Goal: Task Accomplishment & Management: Complete application form

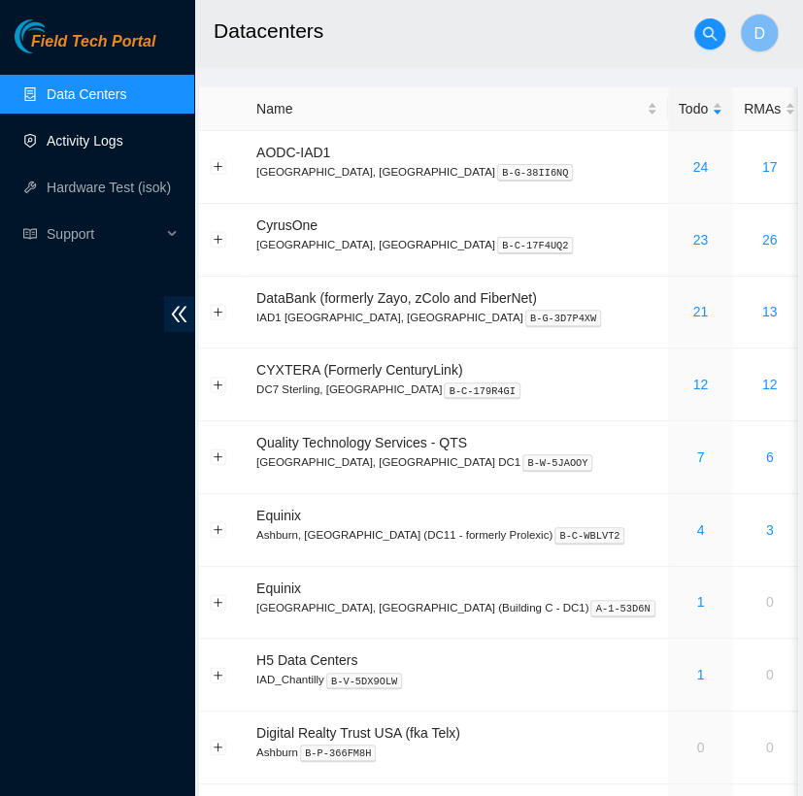
click at [123, 139] on link "Activity Logs" at bounding box center [85, 141] width 77 height 16
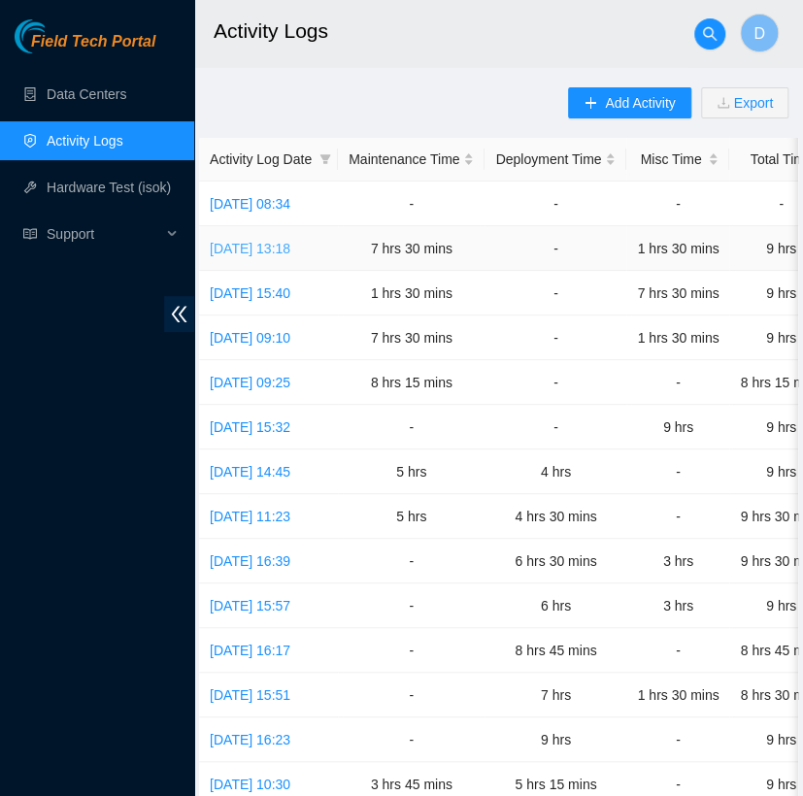
click at [290, 245] on link "Mon, 13 Oct 2025 13:18" at bounding box center [250, 249] width 81 height 16
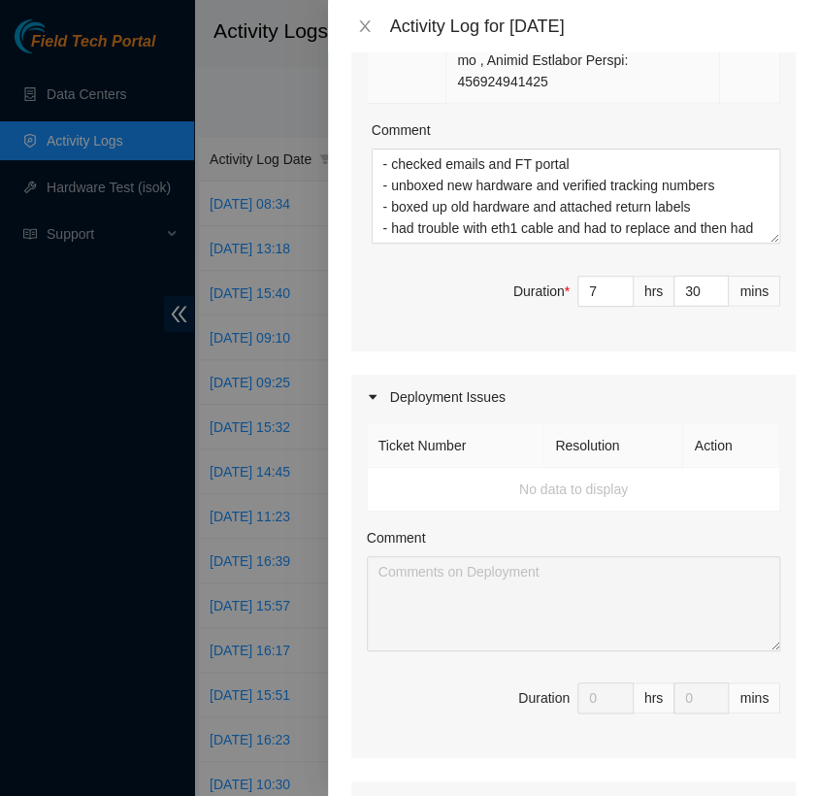
scroll to position [1177, 0]
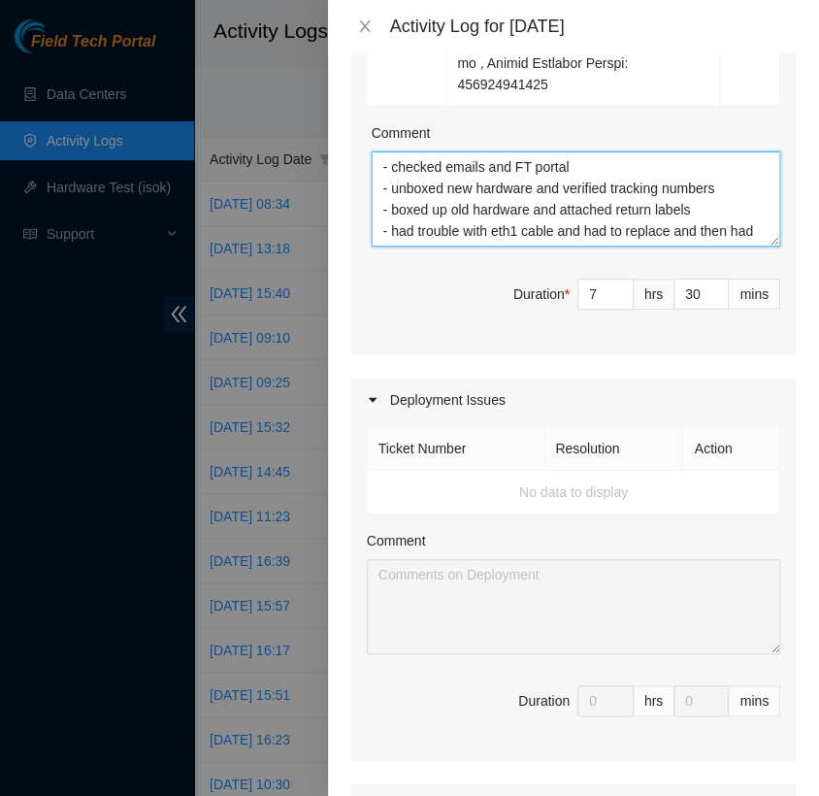
drag, startPoint x: 694, startPoint y: 257, endPoint x: 379, endPoint y: 225, distance: 316.1
click at [379, 225] on textarea "- checked emails and FT portal - unboxed new hardware and verified tracking num…" at bounding box center [576, 198] width 409 height 95
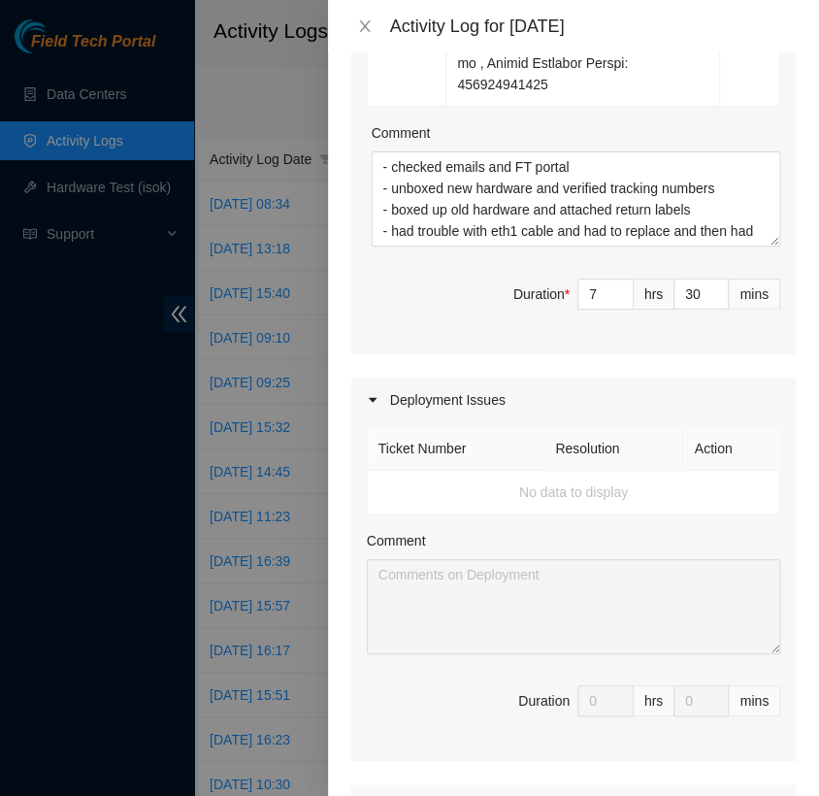
click at [398, 333] on span "Duration * 7 hrs 30 mins" at bounding box center [573, 306] width 413 height 54
click at [362, 22] on icon "close" at bounding box center [364, 26] width 11 height 12
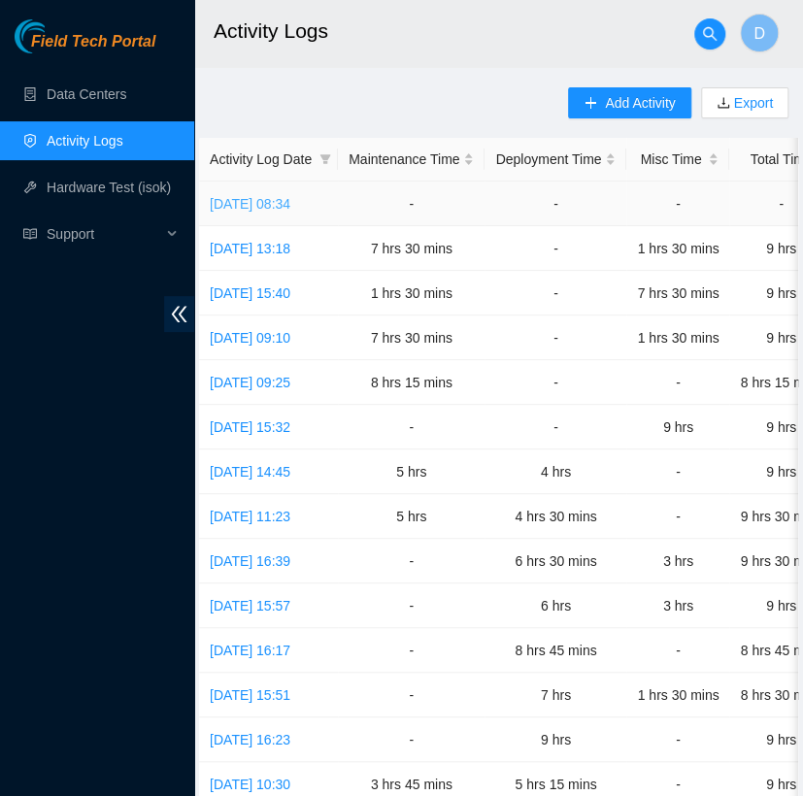
click at [266, 198] on link "Tue, 14 Oct 2025 08:34" at bounding box center [250, 204] width 81 height 16
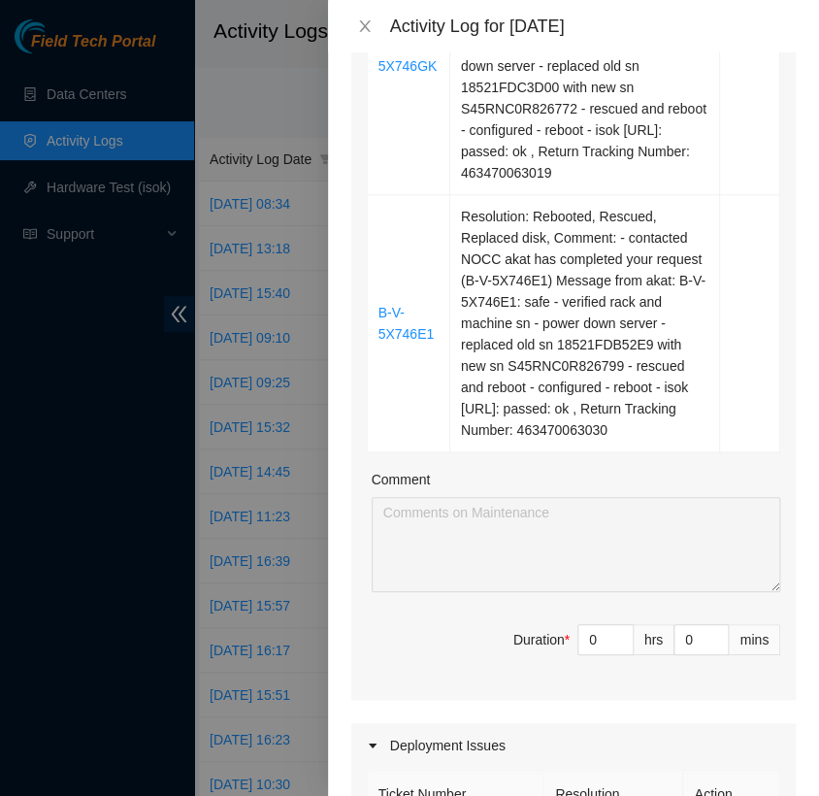
scroll to position [513, 0]
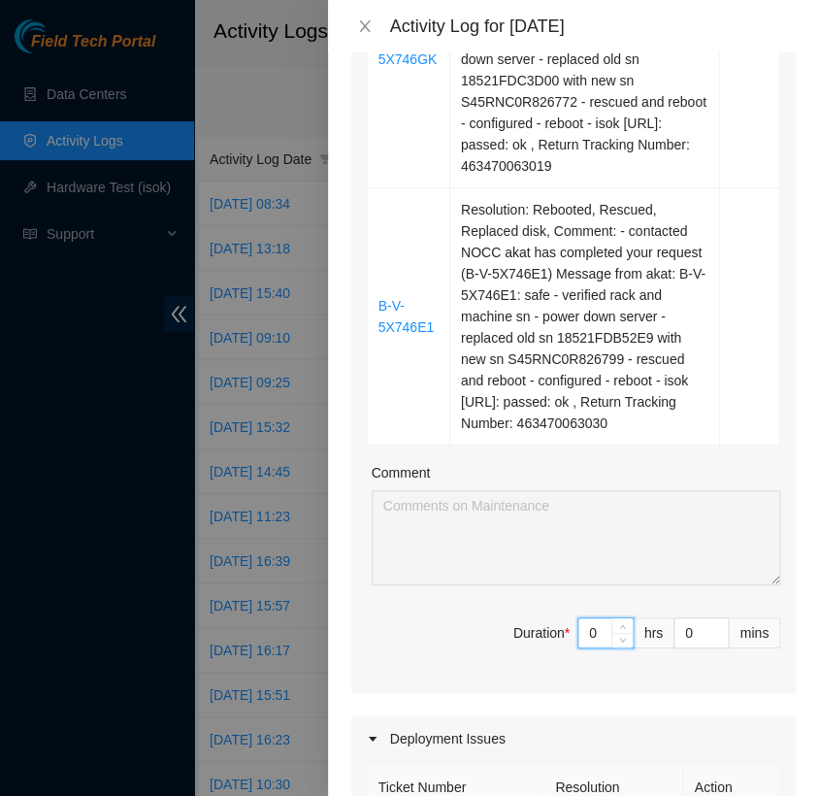
click at [585, 625] on input "0" at bounding box center [605, 632] width 54 height 29
type input "4"
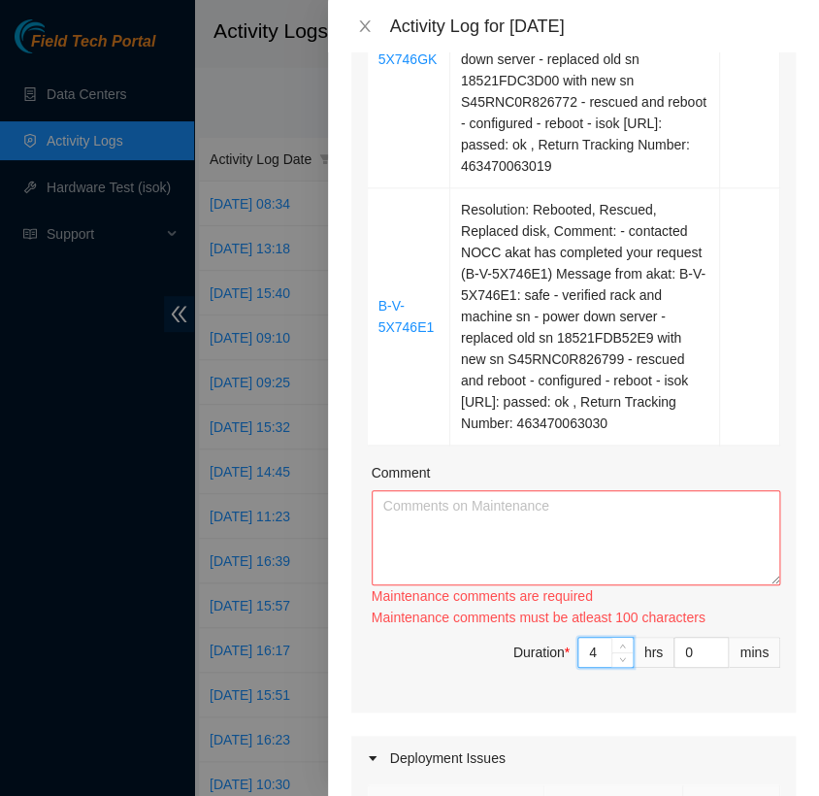
type input "4"
type input "45"
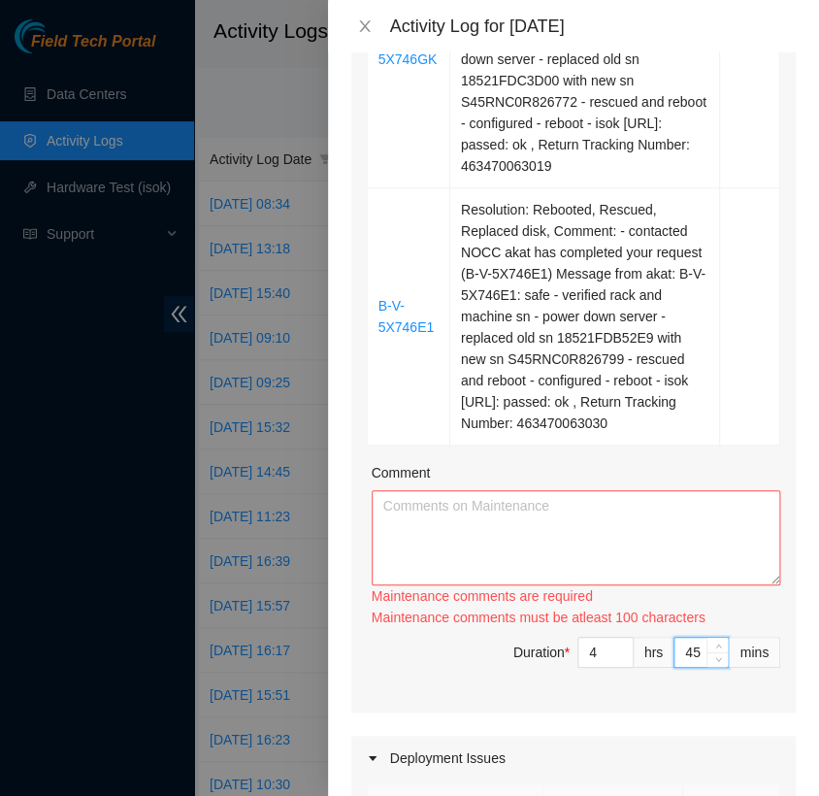
type input "45"
click at [448, 493] on textarea "Comment" at bounding box center [576, 537] width 409 height 95
paste textarea "- checked emails and FT portal - unboxed new hardware and verified tracking num…"
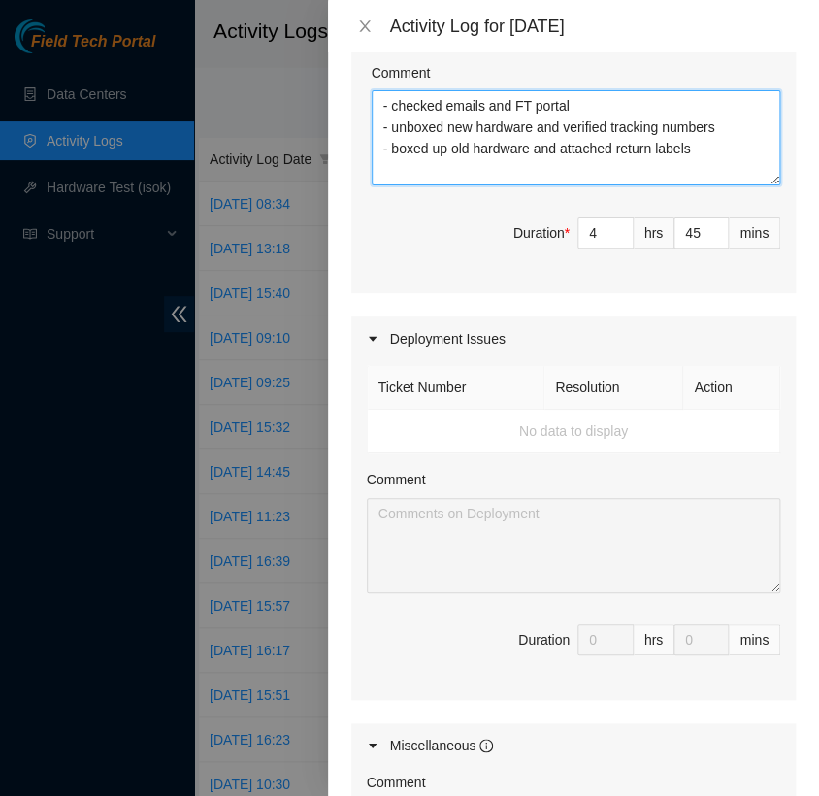
scroll to position [914, 0]
type textarea "- checked emails and FT portal - unboxed new hardware and verified tracking num…"
click at [642, 296] on div "Maintenance Issues Ticket Number Resolution Action B-V-5X746GK Resolution: Rebo…" at bounding box center [573, 193] width 444 height 1599
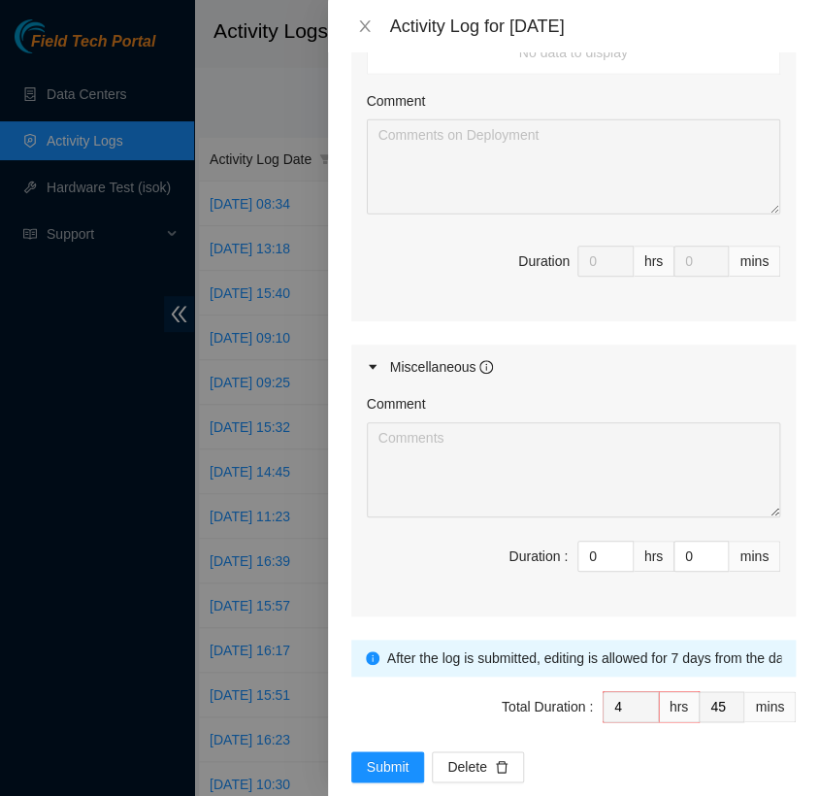
scroll to position [1293, 0]
click at [582, 560] on input "0" at bounding box center [605, 555] width 54 height 29
type input "3"
type input "7"
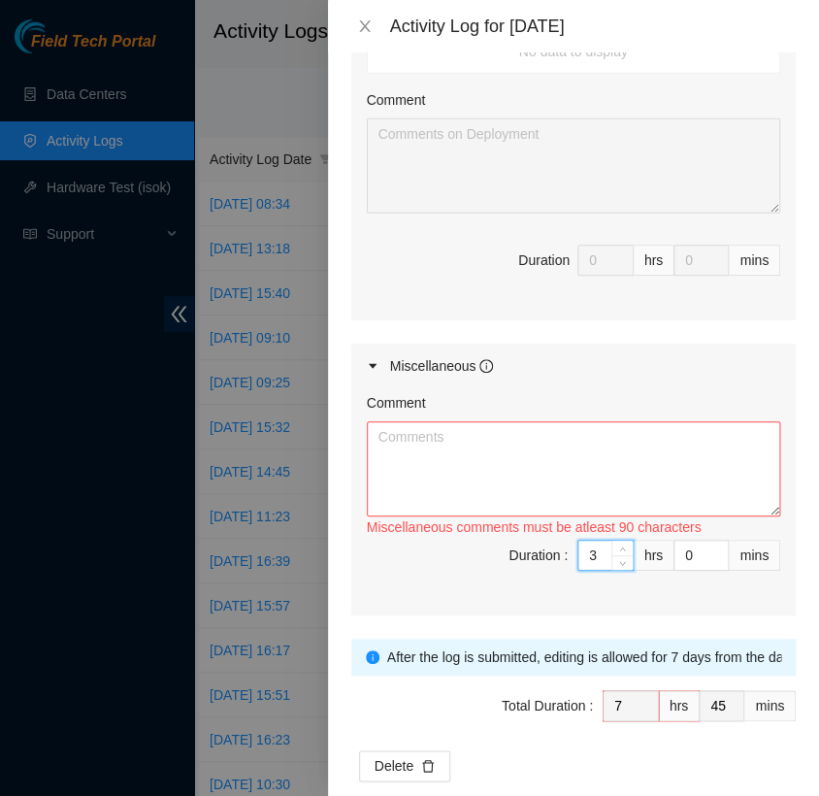
type input "3"
type input "48"
type input "30"
type input "8"
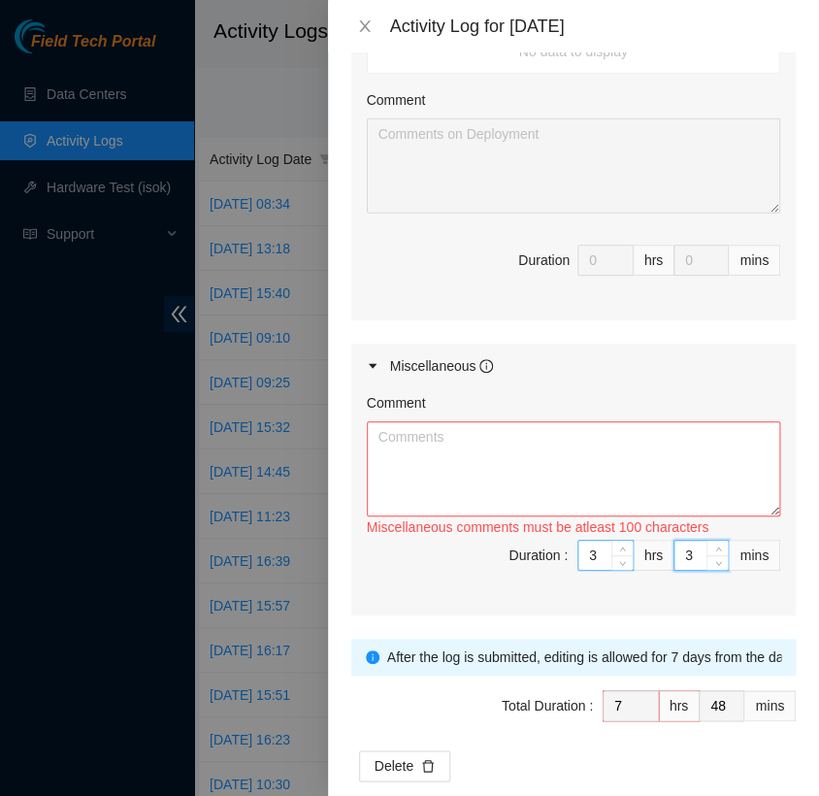
type input "15"
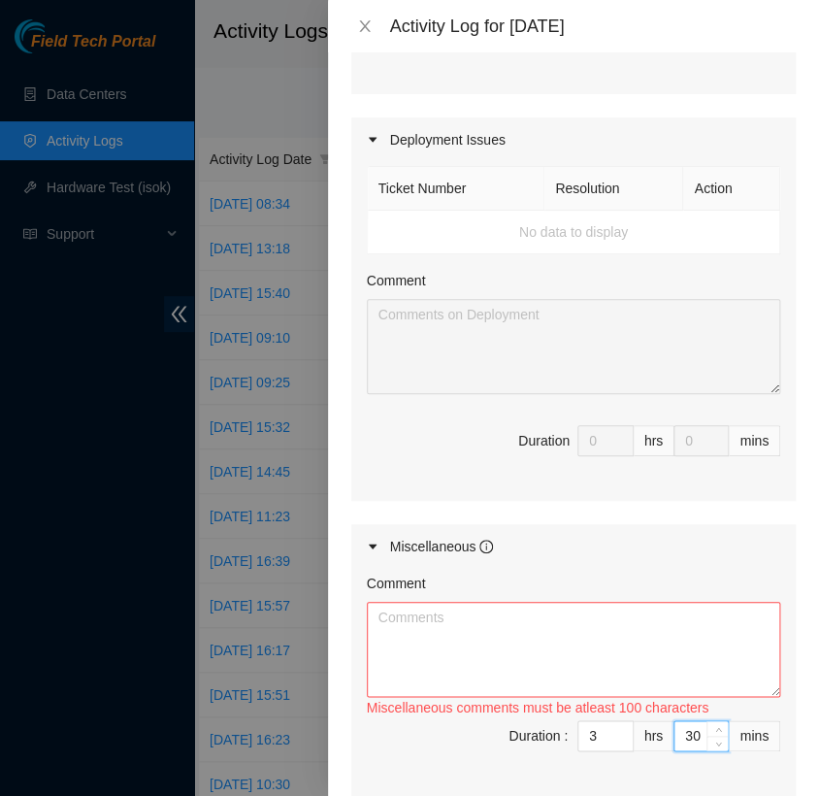
scroll to position [1323, 0]
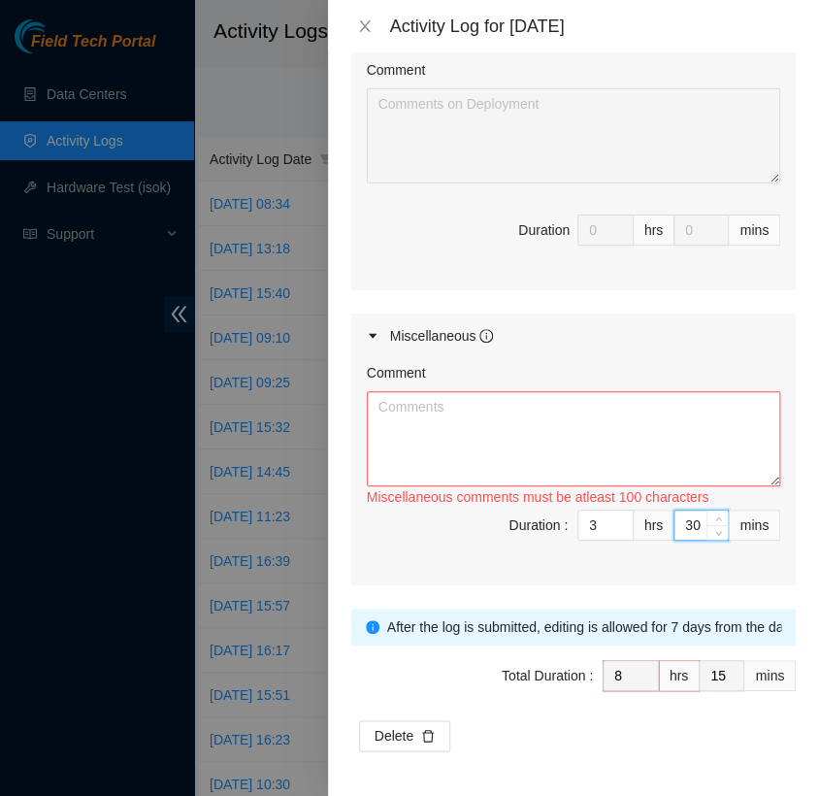
type input "30"
click at [462, 400] on textarea "Comment" at bounding box center [573, 438] width 413 height 95
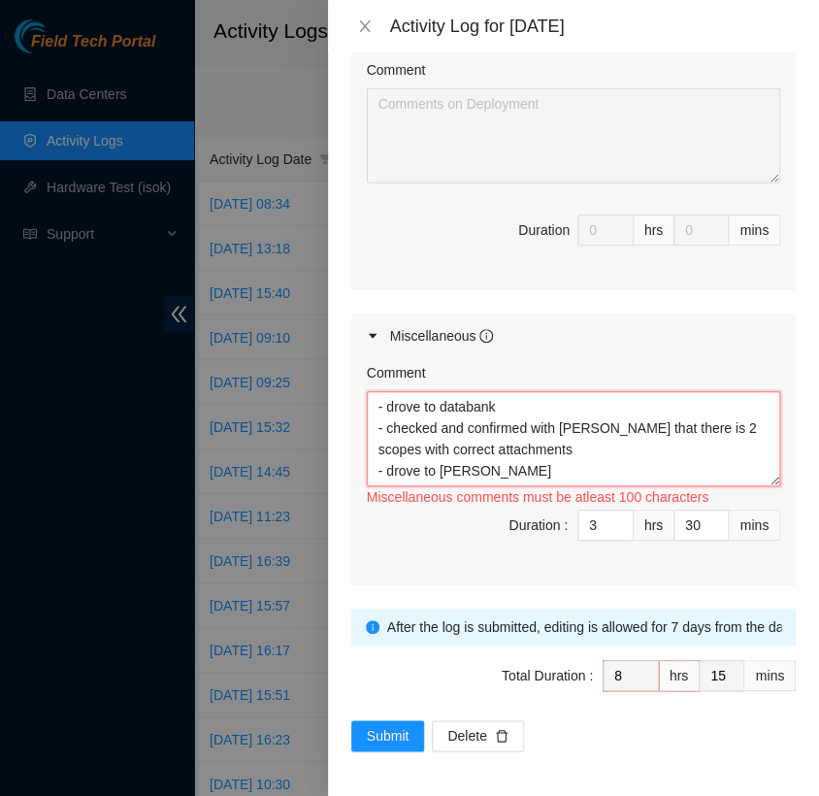
scroll to position [16, 0]
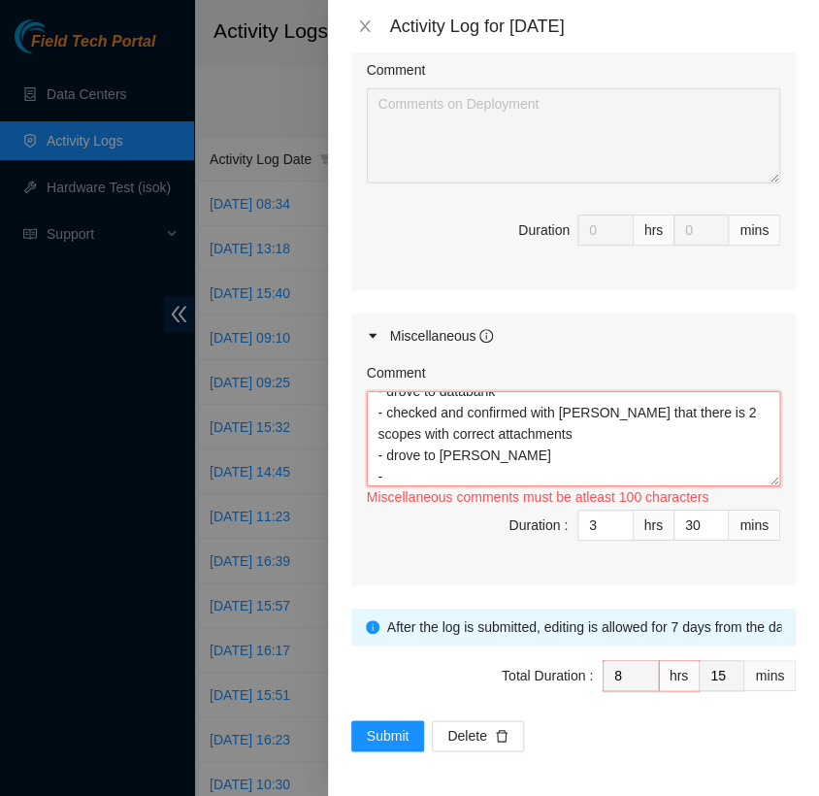
drag, startPoint x: 542, startPoint y: 444, endPoint x: 492, endPoint y: 443, distance: 49.5
click at [492, 443] on textarea "- drove to databank - checked and confirmed with Nigel that there is 2 scopes w…" at bounding box center [573, 438] width 413 height 95
drag, startPoint x: 528, startPoint y: 428, endPoint x: 376, endPoint y: 414, distance: 153.0
click at [376, 414] on textarea "- drove to databank - checked and confirmed with Nigel that there is 2 scopes w…" at bounding box center [573, 438] width 413 height 95
click at [399, 474] on textarea "- drove to databank - checked and confirmed with Nigel that there is 2 scopes w…" at bounding box center [573, 438] width 413 height 95
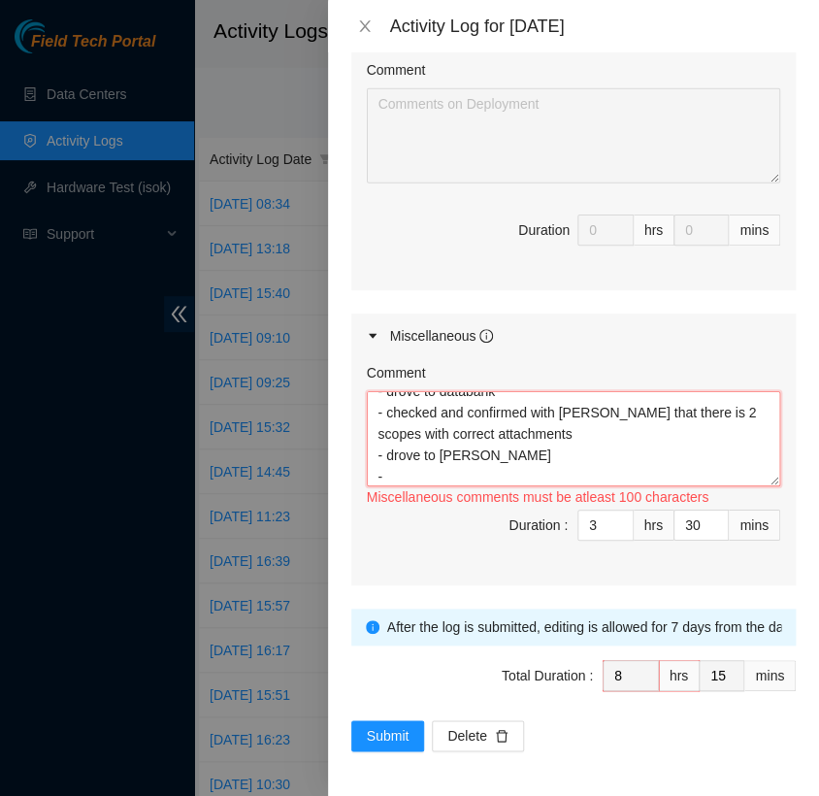
paste textarea "- checked and confirmed with Nigel that there is 2 scopes with correct attachme…"
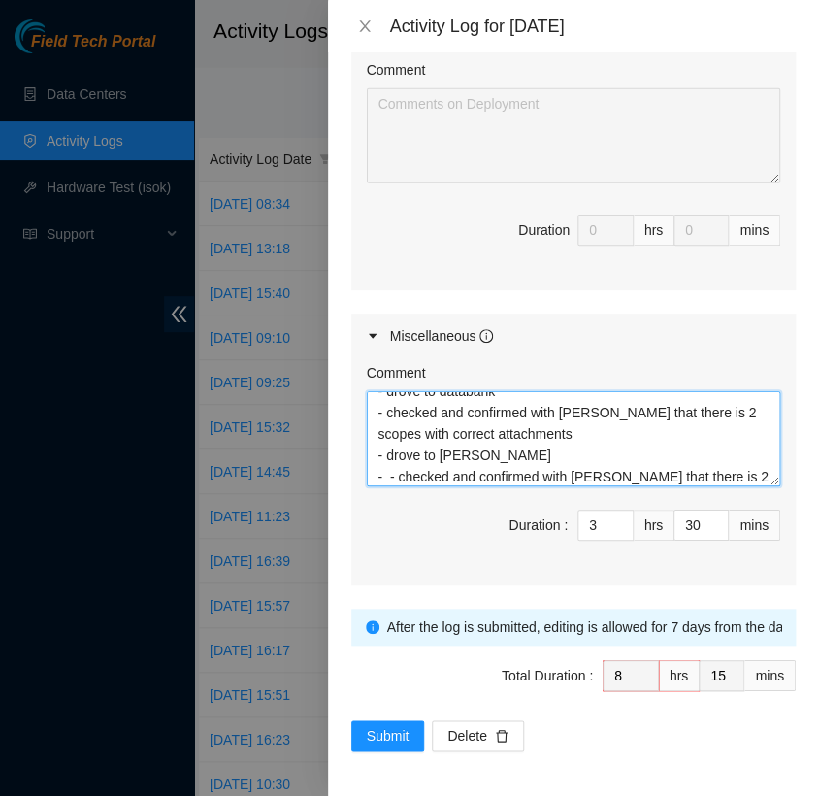
scroll to position [36, 0]
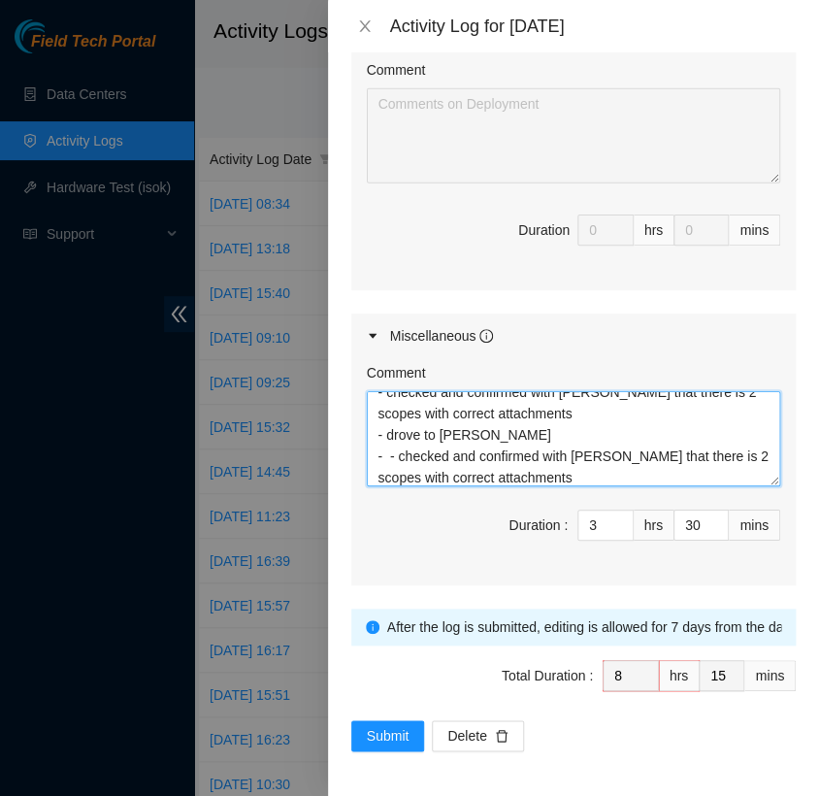
click at [393, 453] on textarea "- drove to databank - checked and confirmed with Nigel that there is 2 scopes w…" at bounding box center [573, 438] width 413 height 95
click at [545, 477] on textarea "- drove to databank - checked and confirmed with Nigel that there is 2 scopes w…" at bounding box center [573, 438] width 413 height 95
click at [526, 392] on textarea "- drove to databank - checked and confirmed with Nigel that there is 2 scopes w…" at bounding box center [573, 438] width 413 height 95
click at [542, 437] on textarea "- drove to databank - checked and confirmed with Nigel that there is 2 scopes w…" at bounding box center [573, 438] width 413 height 95
click at [545, 417] on textarea "- drove to databank - checked and confirmed with Nigel that there is 2 scopes w…" at bounding box center [573, 438] width 413 height 95
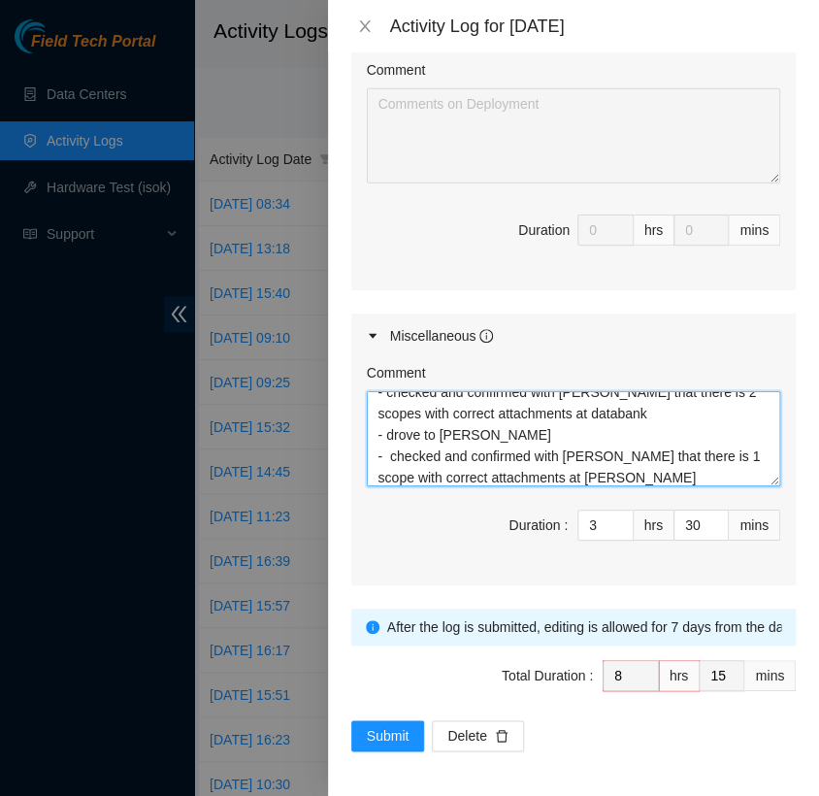
scroll to position [57, 0]
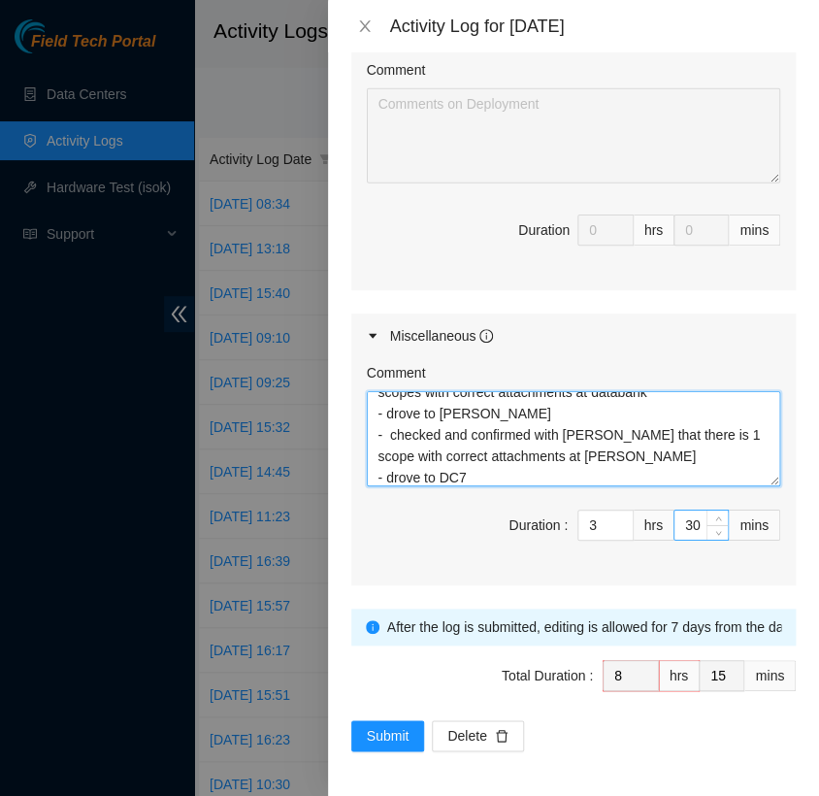
type textarea "- drove to databank - checked and confirmed with Nigel that there is 2 scopes w…"
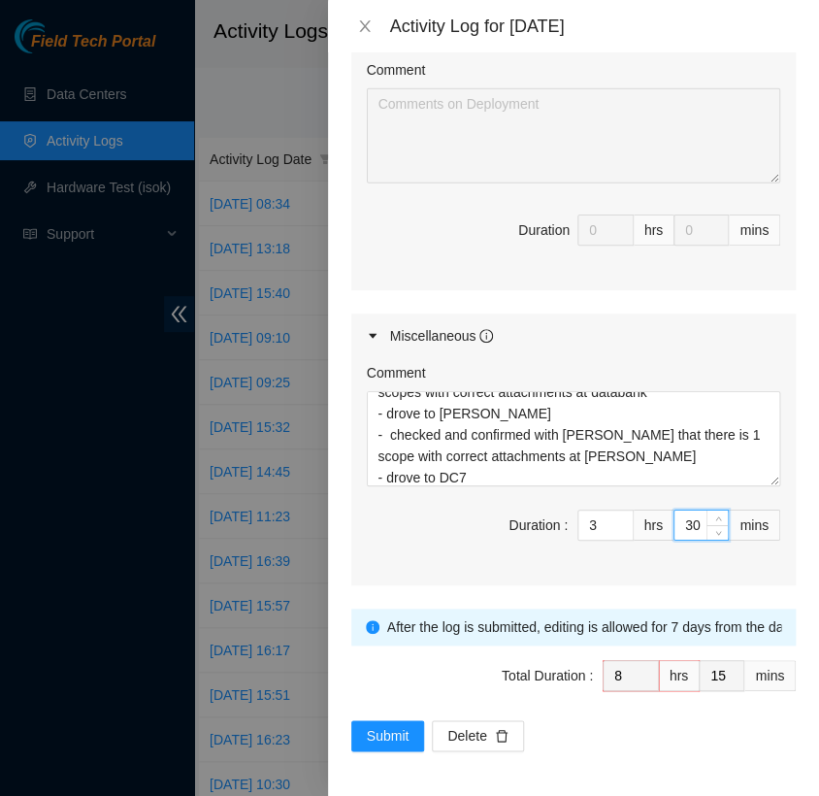
click at [689, 524] on input "30" at bounding box center [700, 524] width 53 height 29
type input "3"
type input "7"
type input "48"
type input "45"
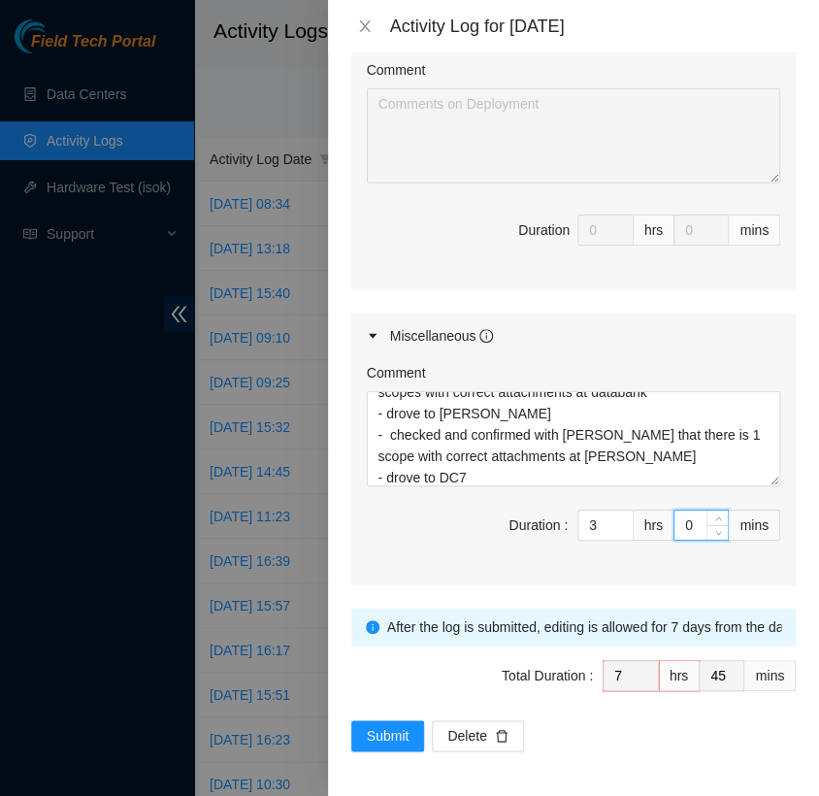
type input "0"
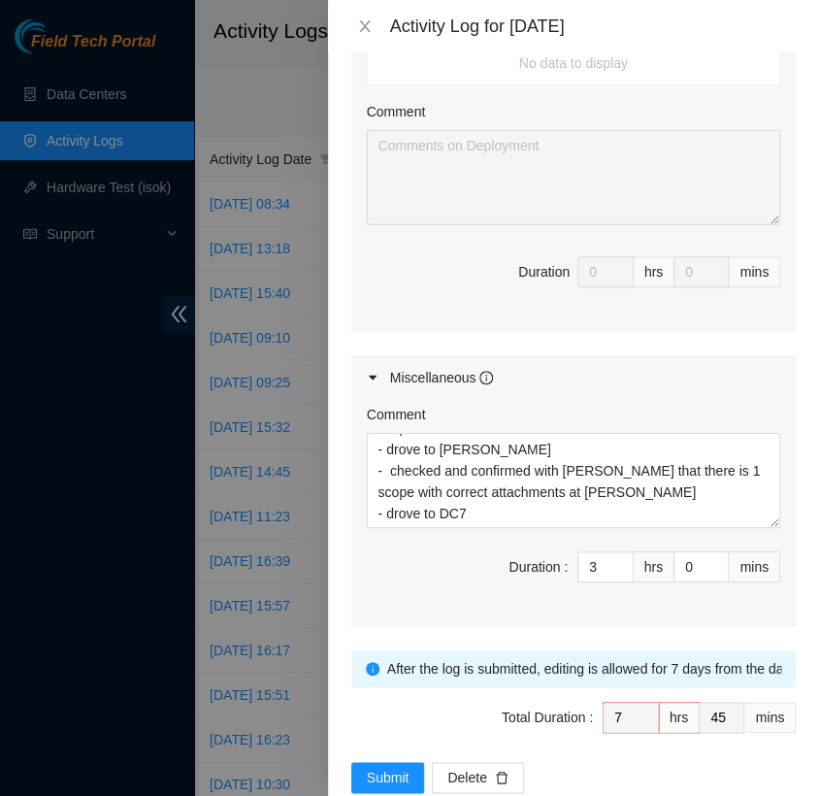
scroll to position [1300, 0]
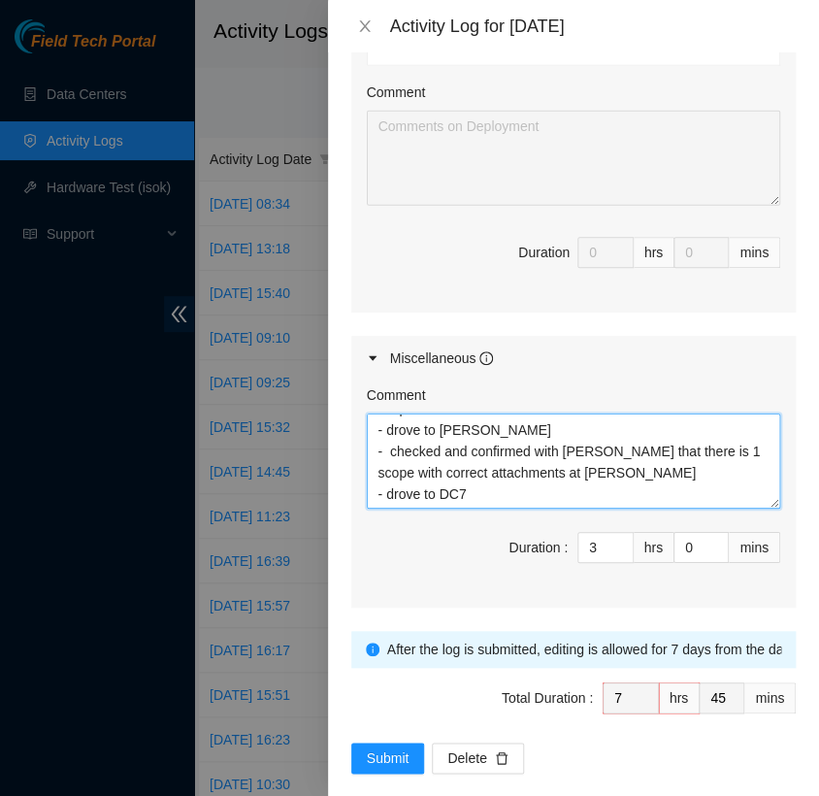
drag, startPoint x: 588, startPoint y: 476, endPoint x: 376, endPoint y: 452, distance: 213.8
click at [376, 452] on textarea "- drove to databank - checked and confirmed with Nigel that there is 2 scopes w…" at bounding box center [573, 460] width 413 height 95
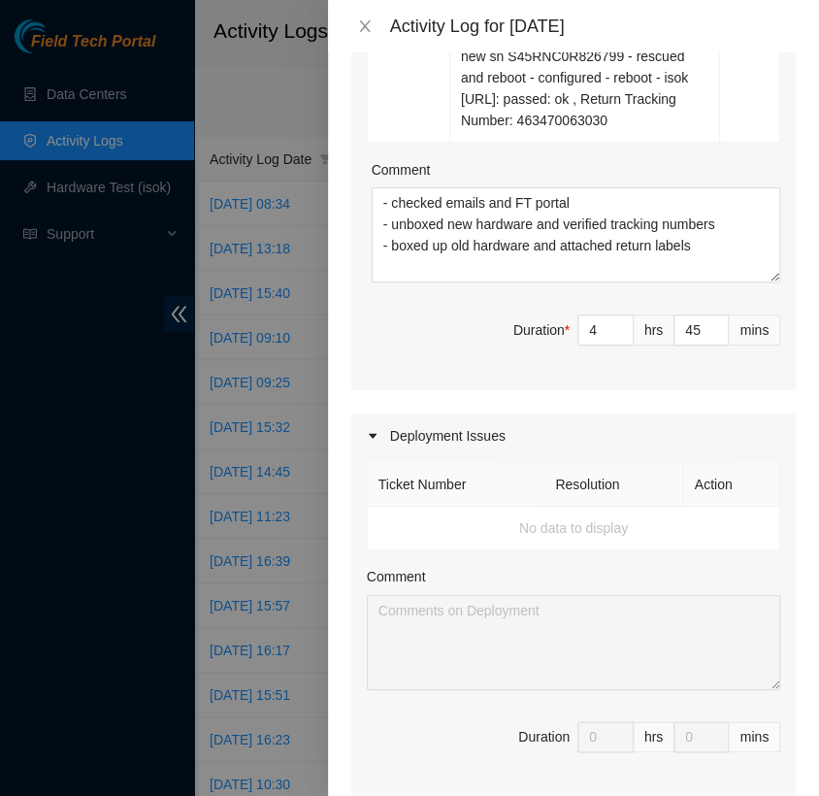
scroll to position [807, 0]
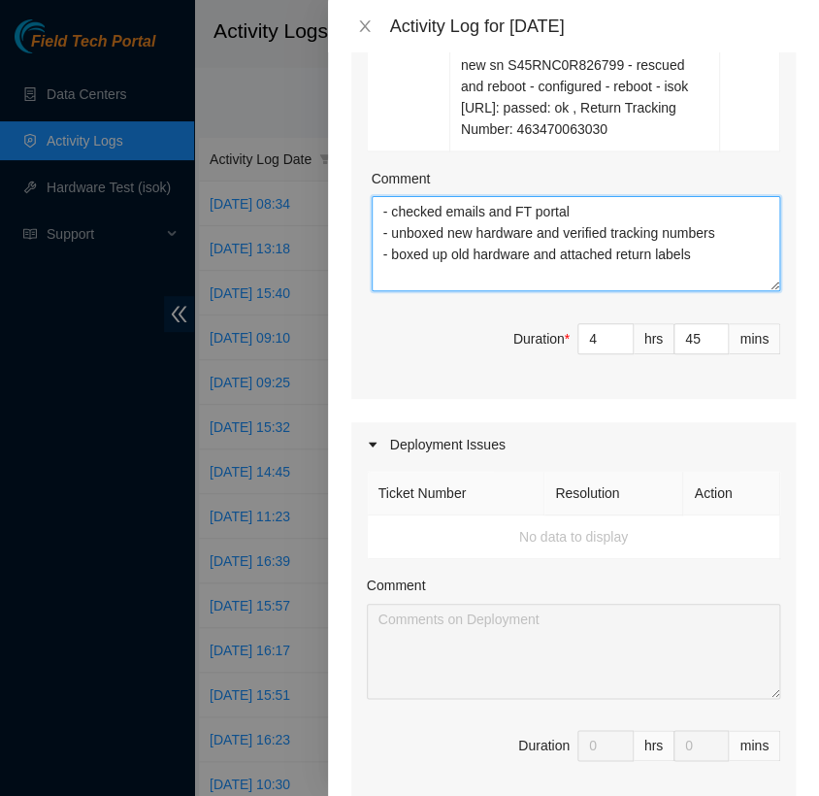
click at [449, 274] on textarea "- checked emails and FT portal - unboxed new hardware and verified tracking num…" at bounding box center [576, 243] width 409 height 95
click at [410, 285] on textarea "- checked emails and FT portal - unboxed new hardware and verified tracking num…" at bounding box center [576, 243] width 409 height 95
click at [386, 272] on textarea "- checked emails and FT portal - unboxed new hardware and verified tracking num…" at bounding box center [576, 243] width 409 height 95
paste textarea "- checked and confirmed with Nigel that there is 1 scope with correct attachmen…"
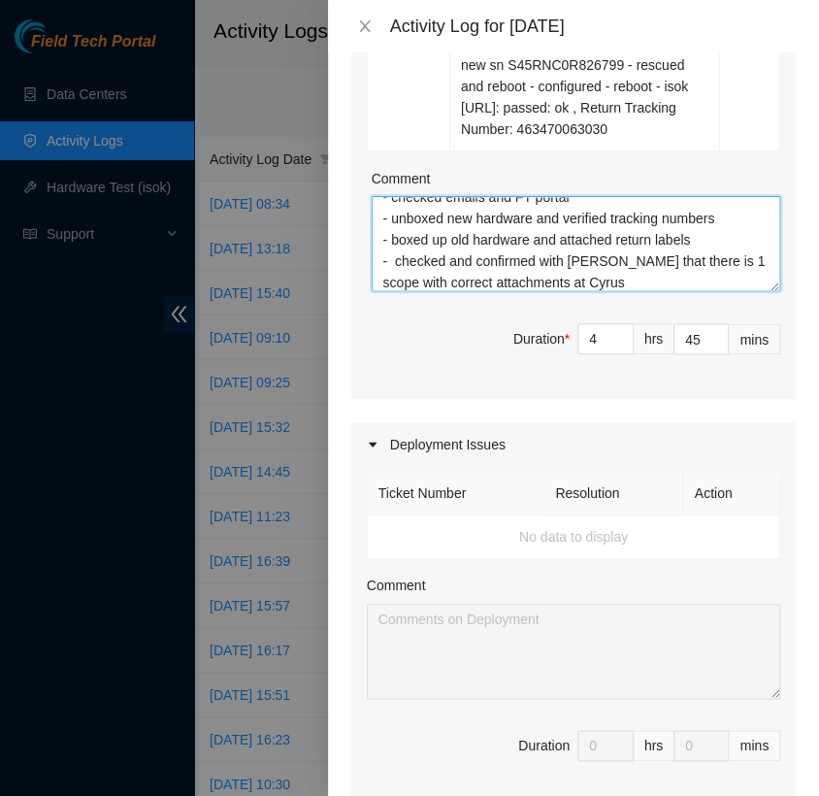
click at [685, 257] on textarea "- checked emails and FT portal - unboxed new hardware and verified tracking num…" at bounding box center [576, 243] width 409 height 95
click at [579, 280] on textarea "- checked emails and FT portal - unboxed new hardware and verified tracking num…" at bounding box center [576, 243] width 409 height 95
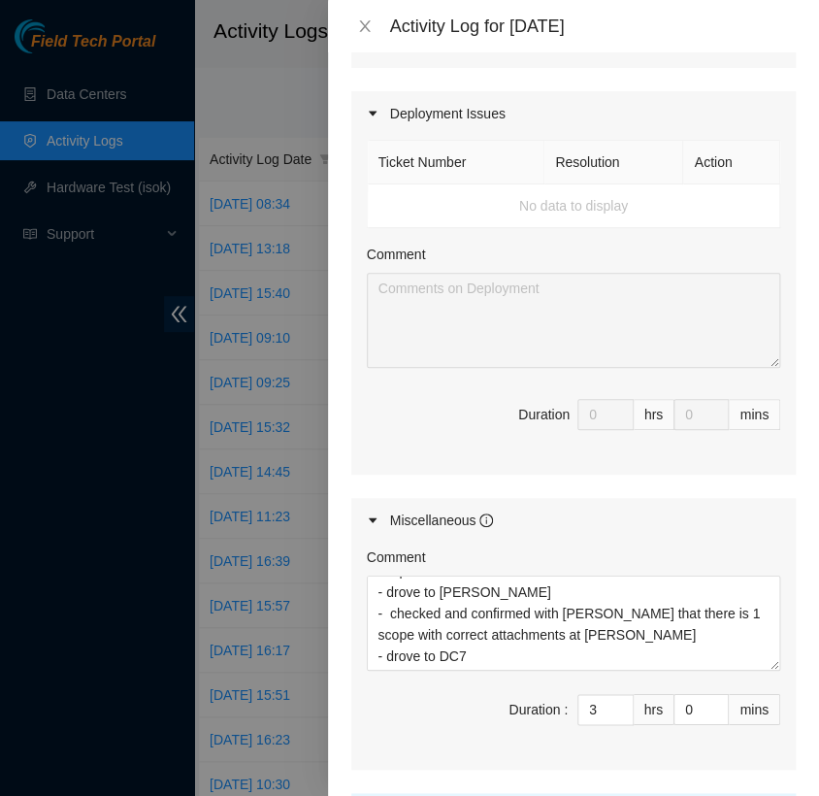
scroll to position [1323, 0]
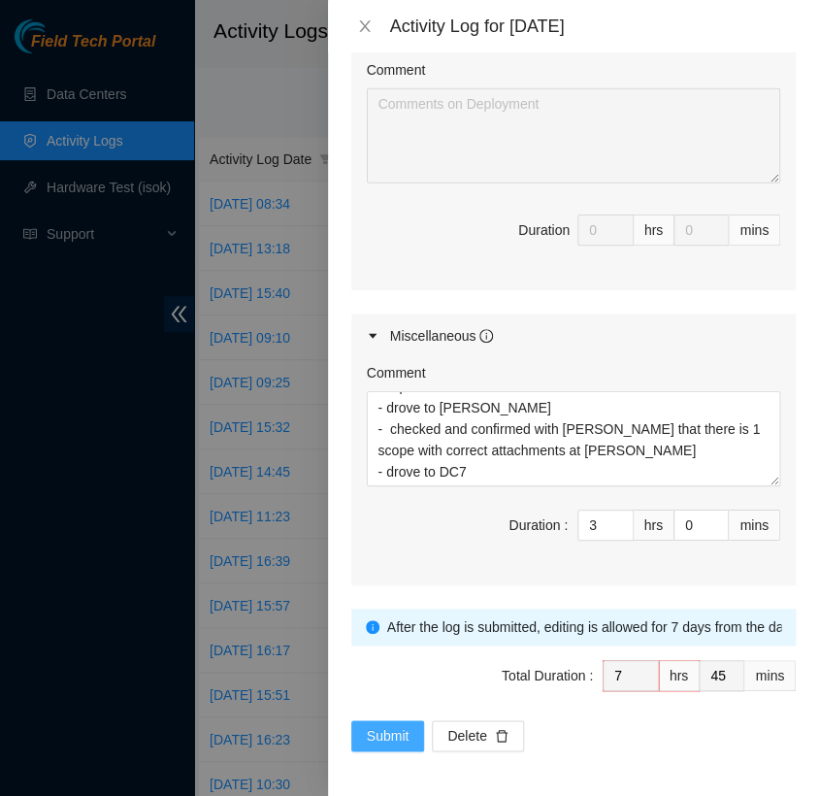
type textarea "- checked emails and FT portal - unboxed new hardware and verified tracking num…"
click at [396, 739] on span "Submit" at bounding box center [388, 735] width 43 height 21
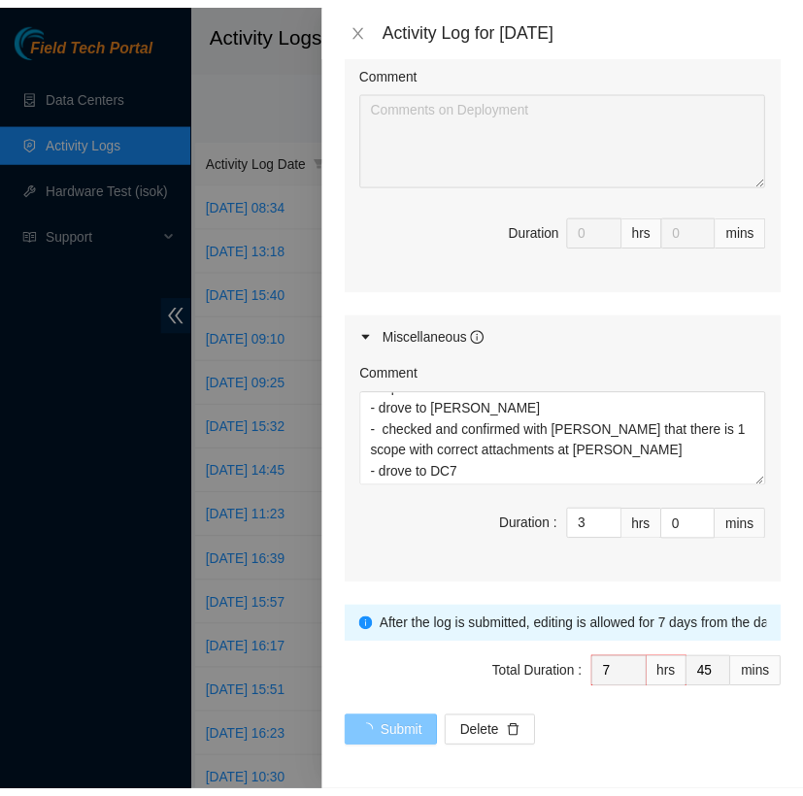
scroll to position [0, 0]
